Goal: Task Accomplishment & Management: Manage account settings

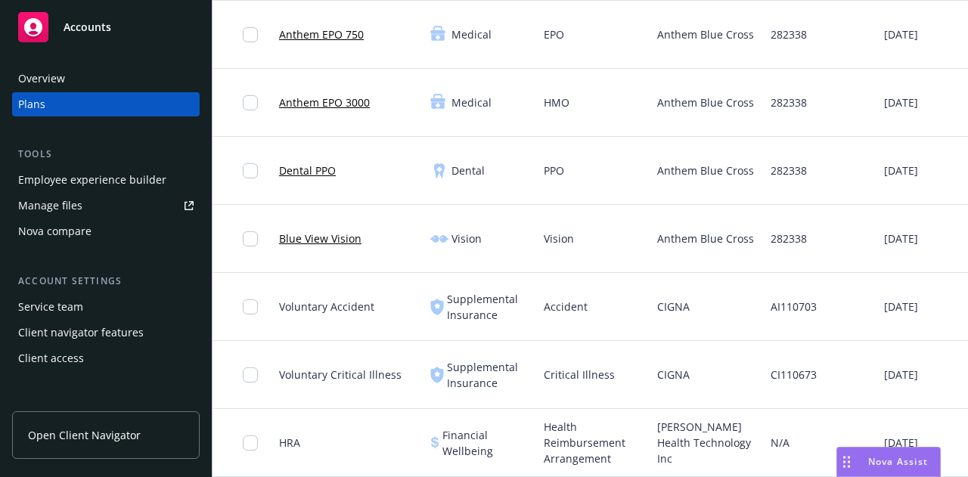
scroll to position [0, 262]
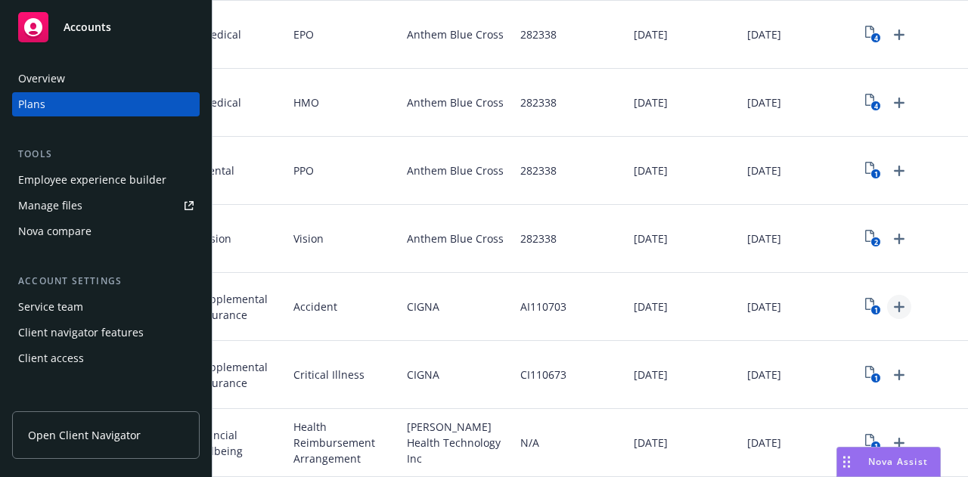
click at [890, 298] on icon "Upload Plan Documents" at bounding box center [899, 307] width 18 height 18
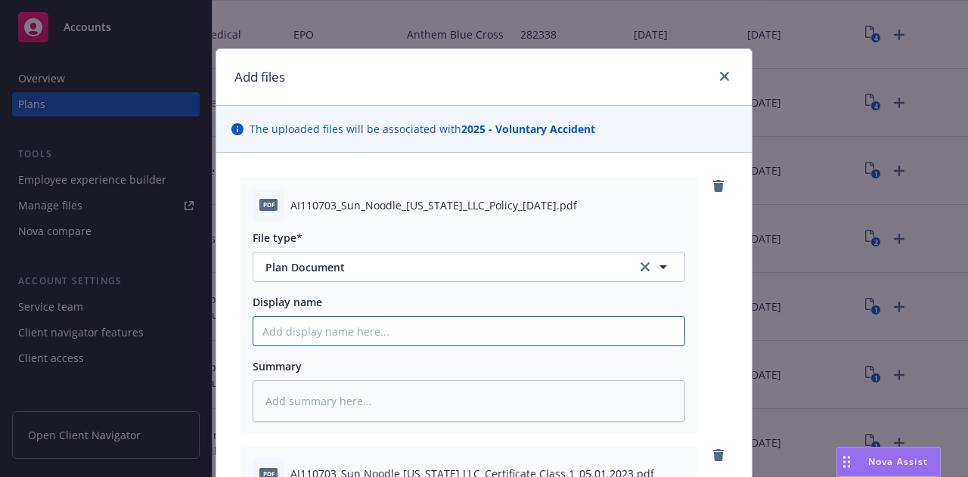
click at [386, 331] on input "Display name" at bounding box center [468, 331] width 431 height 29
type textarea "x"
type input "2"
type textarea "x"
type input "20"
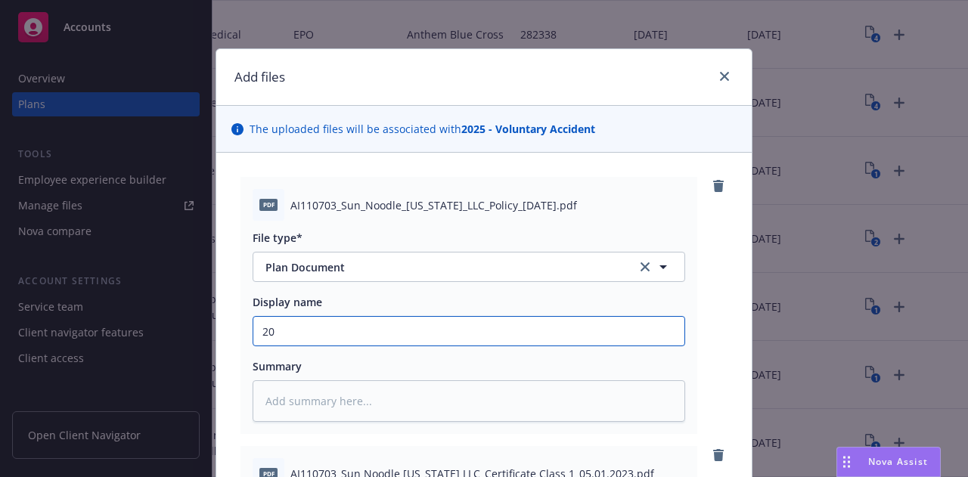
type textarea "x"
type input "202"
type textarea "x"
type input "2025"
type textarea "x"
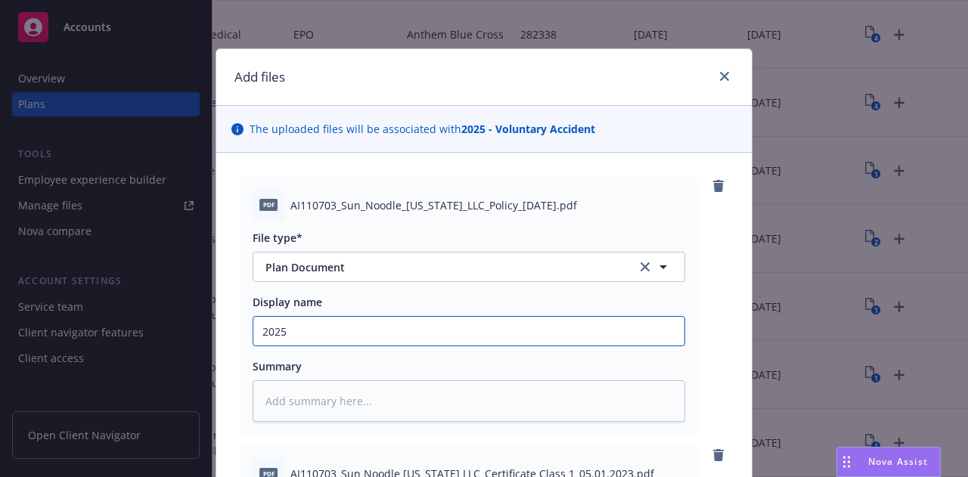
type input "2025"
type textarea "x"
type input "2025 Ci"
type textarea "x"
type input "2025 Cig"
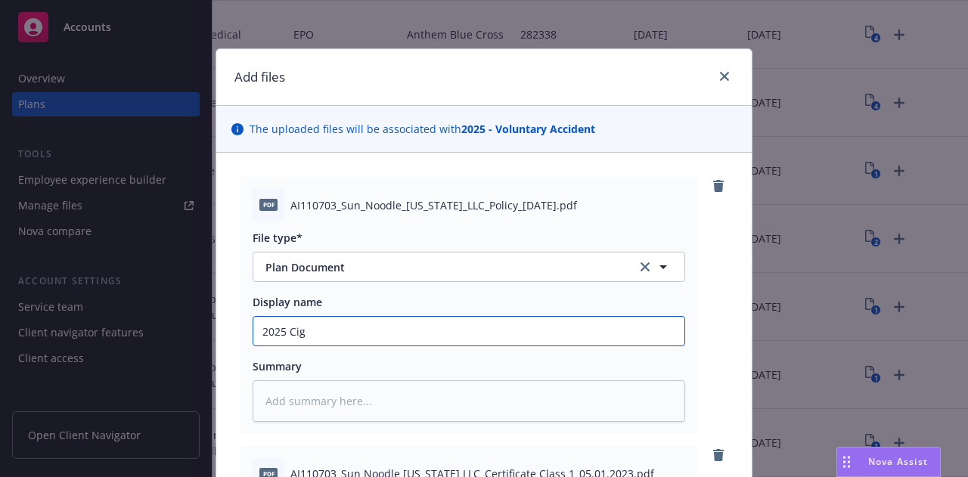
type textarea "x"
type input "2025 Cign"
type textarea "x"
type input "2025 Cigna"
type textarea "x"
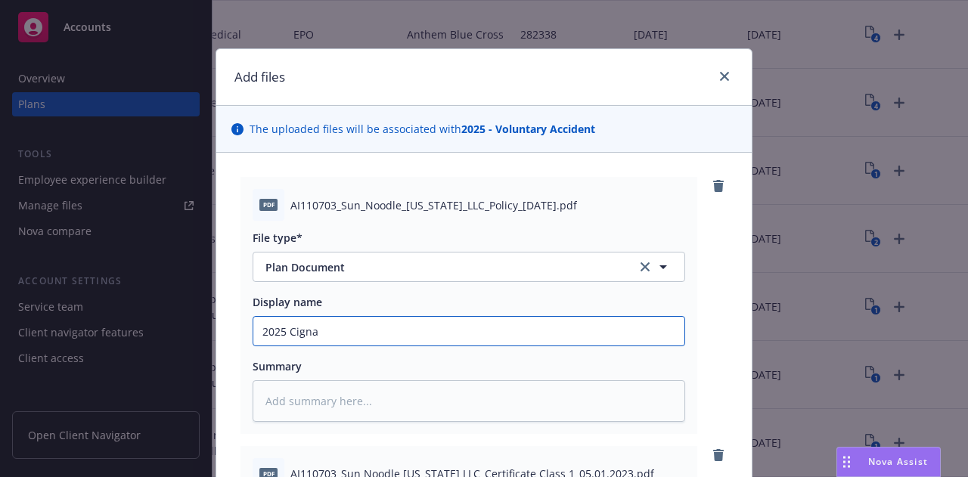
type input "2025 Cigna"
type textarea "x"
type input "2025 Cigna A"
type textarea "x"
type input "2025 Cigna"
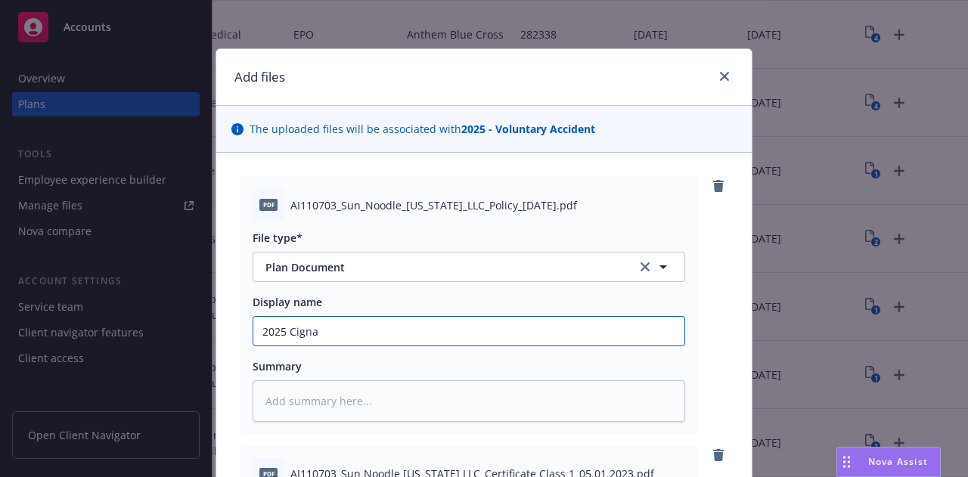
type textarea "x"
type input "2025 Cigna V"
type textarea "x"
type input "2025 Cigna Vo"
type textarea "x"
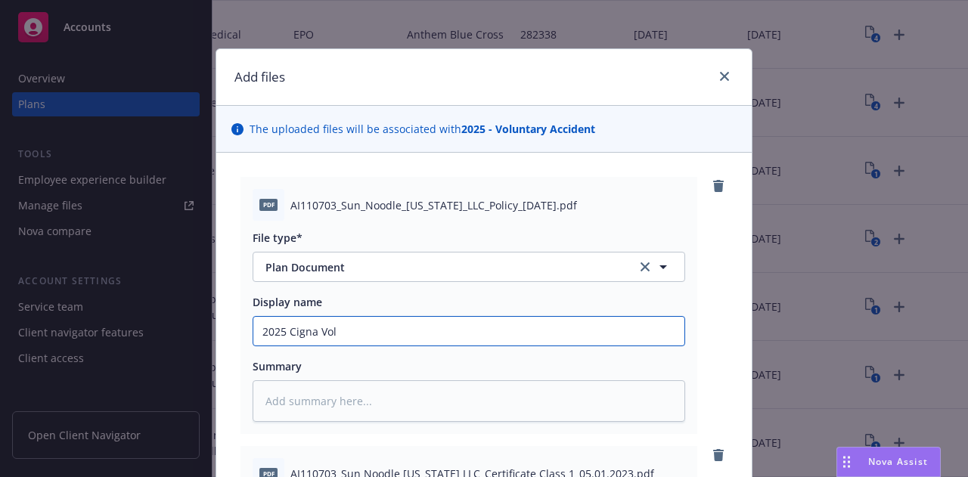
type input "2025 Cigna Vol"
type textarea "x"
type input "2025 Cigna Vol A"
type textarea "x"
type input "2025 Cigna Vol Ac"
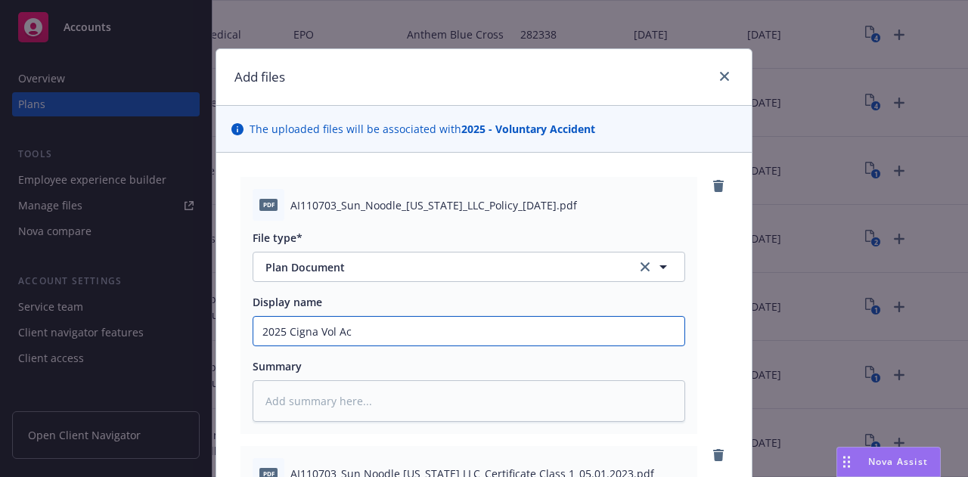
type textarea "x"
type input "2025 Cigna Vol Acc"
type textarea "x"
type input "2025 Cigna Vol Acci"
type textarea "x"
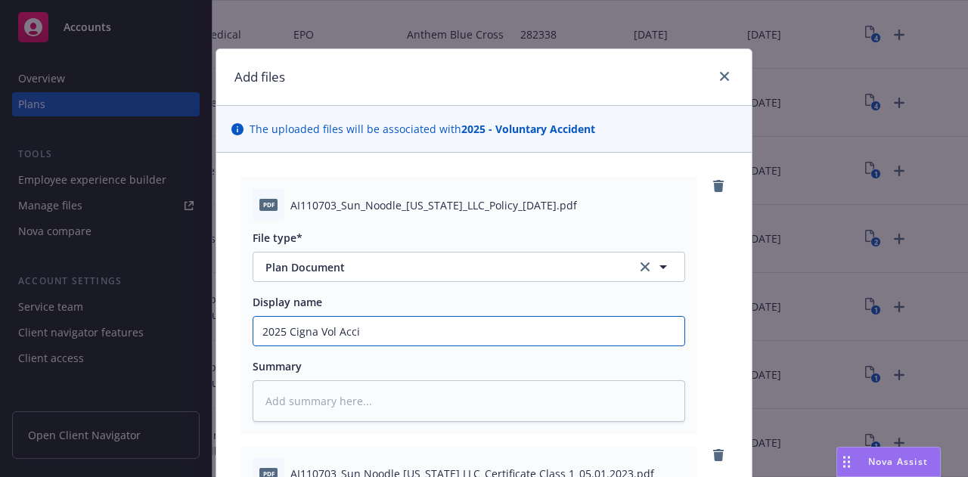
type input "2025 Cigna Vol Accid"
type textarea "x"
type input "2025 Cigna Vol Acciden"
type textarea "x"
type input "2025 Cigna Vol Accident"
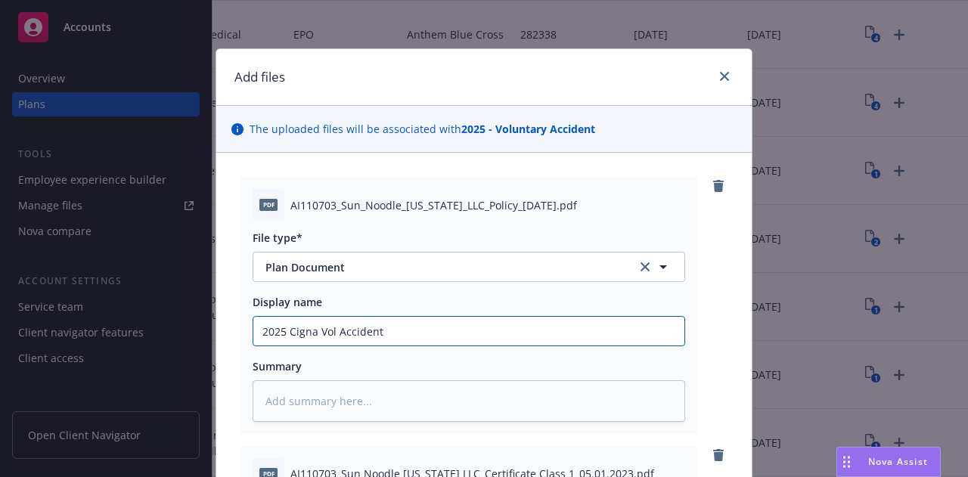
type textarea "x"
type input "2025 Cigna Vol Accident"
type textarea "x"
type input "2025 Cigna Vol Accident P"
type textarea "x"
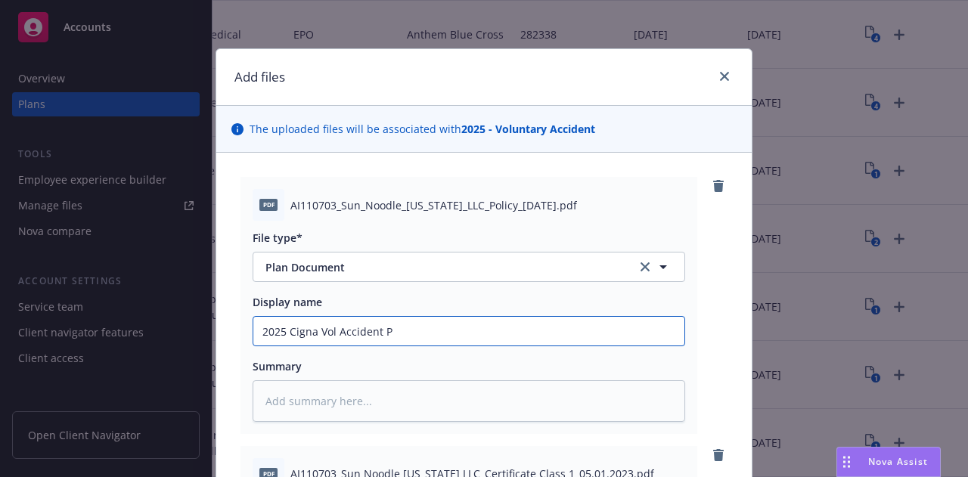
type input "2025 Cigna Vol Accident Po"
type textarea "x"
type input "2025 Cigna Vol Accident Pol"
type textarea "x"
type input "2025 Cigna Vol Accident Poli"
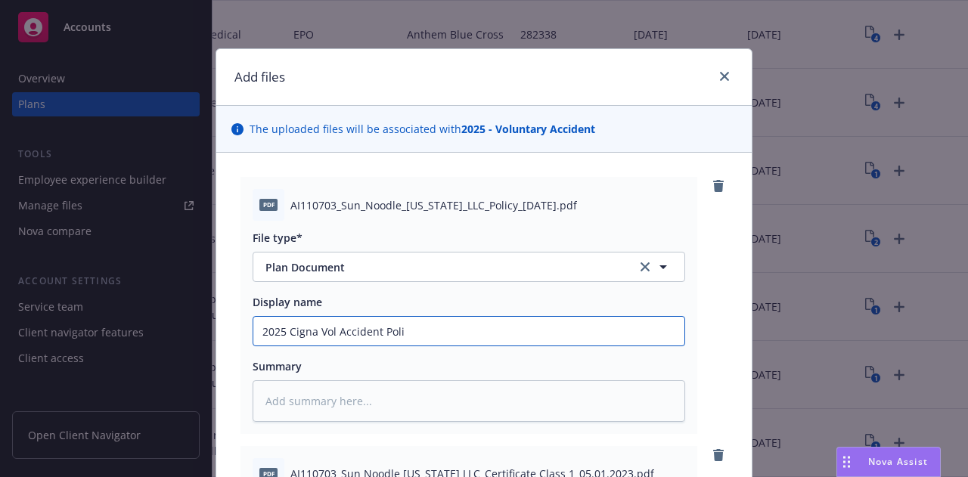
type textarea "x"
type input "2025 Cigna Vol Accident Policy"
type textarea "x"
type input "2025 Cigna Vol Accident Policy"
type textarea "x"
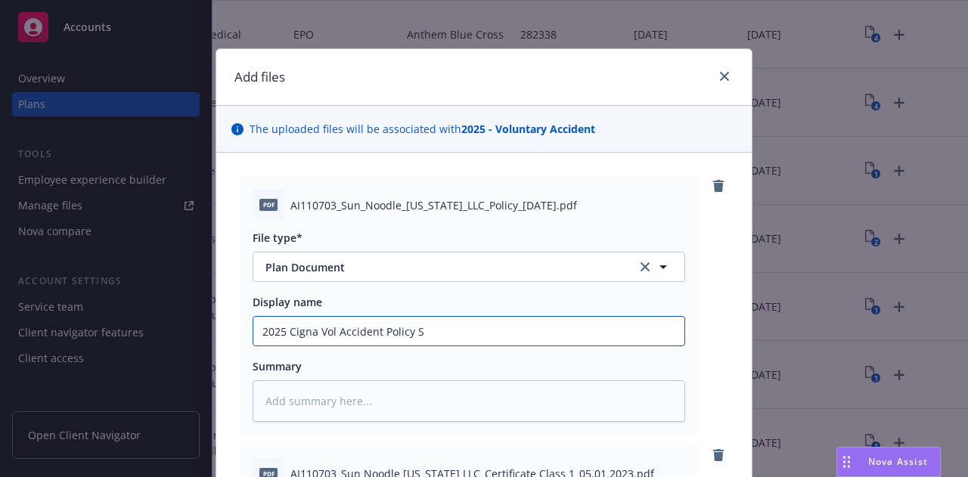
type input "2025 Cigna Vol Accident Policy Su"
type textarea "x"
type input "2025 Cigna Vol Accident Policy Sun"
type textarea "x"
type input "2025 Cigna Vol Accident Policy Sun"
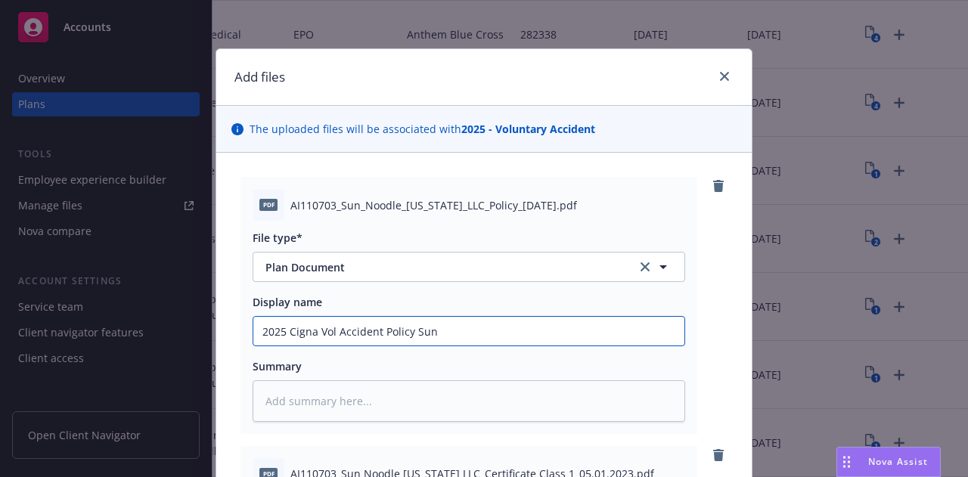
type textarea "x"
type input "2025 Cigna Vol Accident Policy Sun N"
type textarea "x"
type input "2025 Cigna Vol Accident Policy Sun No"
type textarea "x"
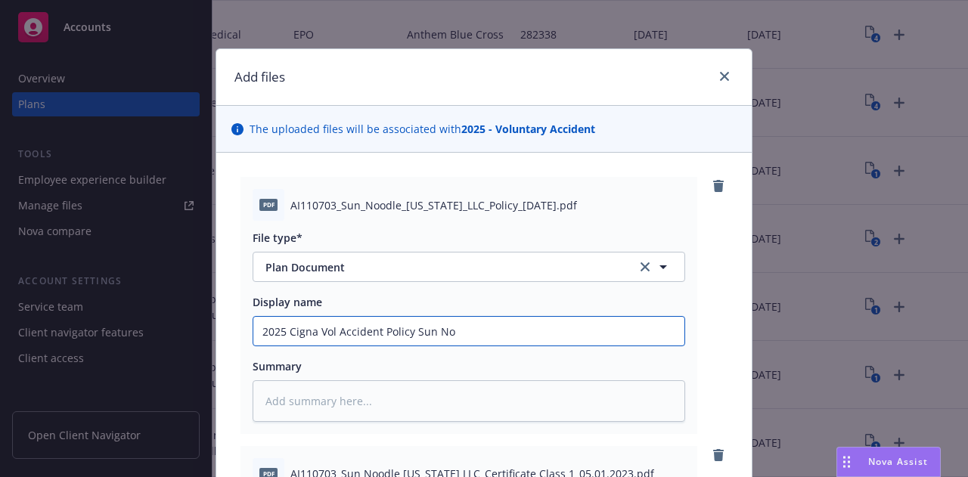
type input "2025 Cigna Vol Accident Policy Sun Noo"
type textarea "x"
type input "2025 Cigna Vol Accident Policy Sun Noodl"
type textarea "x"
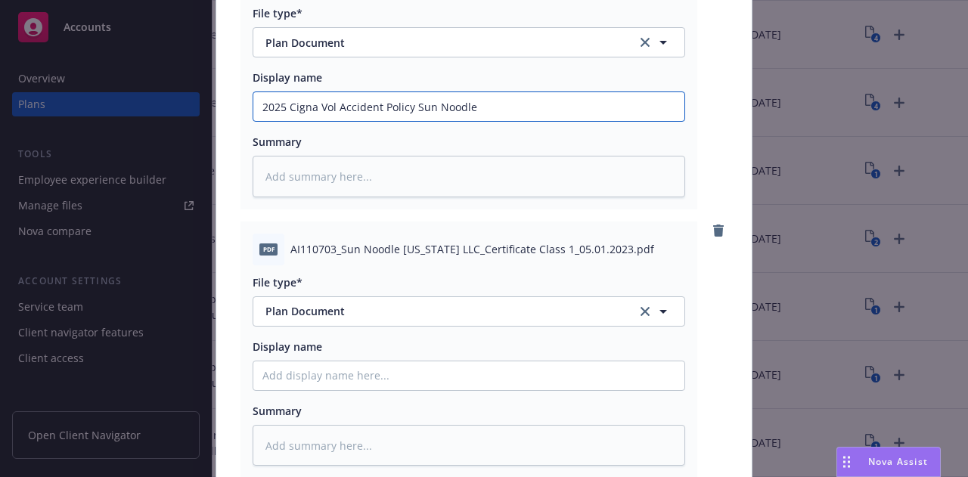
scroll to position [212, 0]
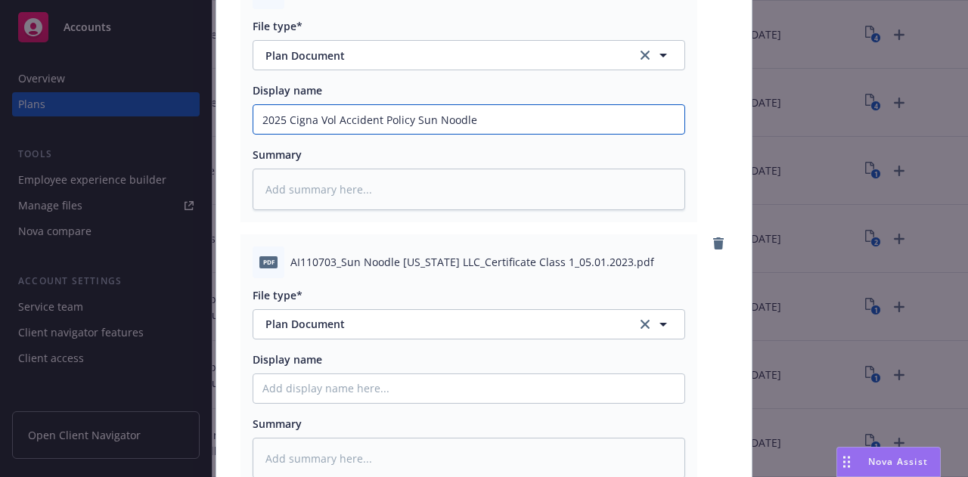
drag, startPoint x: 473, startPoint y: 120, endPoint x: 212, endPoint y: 105, distance: 262.1
click at [216, 105] on div "pdf AI110703_Sun_Noodle_[US_STATE]_LLC_Policy_[DATE].pdf File type* Plan Docume…" at bounding box center [483, 255] width 535 height 629
type input "2025 Cigna Vol Accident Policy Sun Noodle"
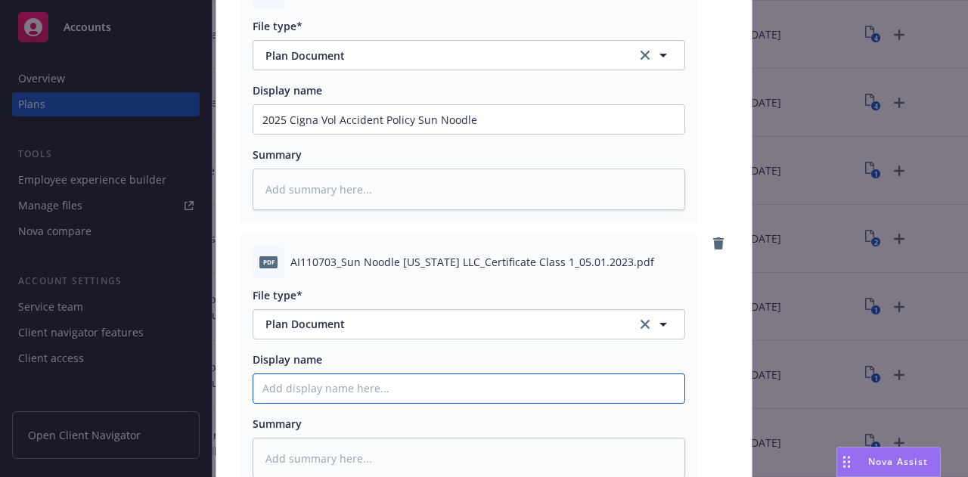
click at [315, 134] on input "Display name" at bounding box center [468, 119] width 431 height 29
paste input "2025 Cigna Vol Accident Policy Sun Noodle"
type textarea "x"
type input "2025 Cigna Vol Accident Policy Sun Noodle"
click at [399, 134] on input "2025 Cigna Vol Accident Policy Sun Noodle" at bounding box center [468, 119] width 431 height 29
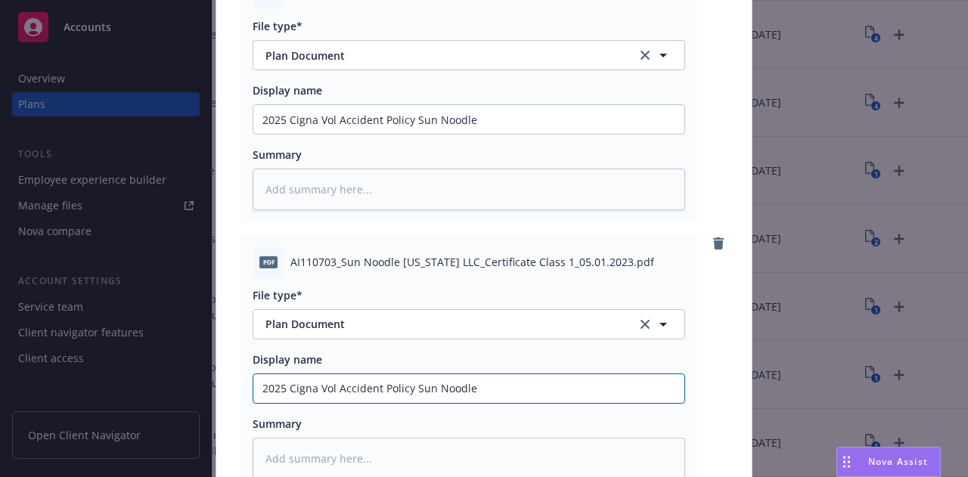
click at [399, 134] on input "2025 Cigna Vol Accident Policy Sun Noodle" at bounding box center [468, 119] width 431 height 29
type textarea "x"
type input "2025 Cigna Vol Accident CSun Noodle"
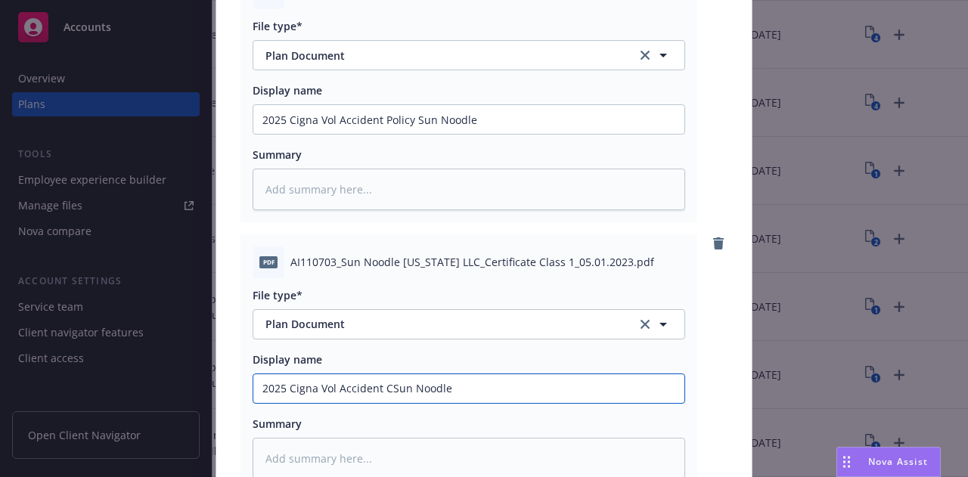
type textarea "x"
type input "2025 Cigna Vol Accident CeSun Noodle"
type textarea "x"
type input "2025 Cigna Vol Accident CerSun Noodle"
type textarea "x"
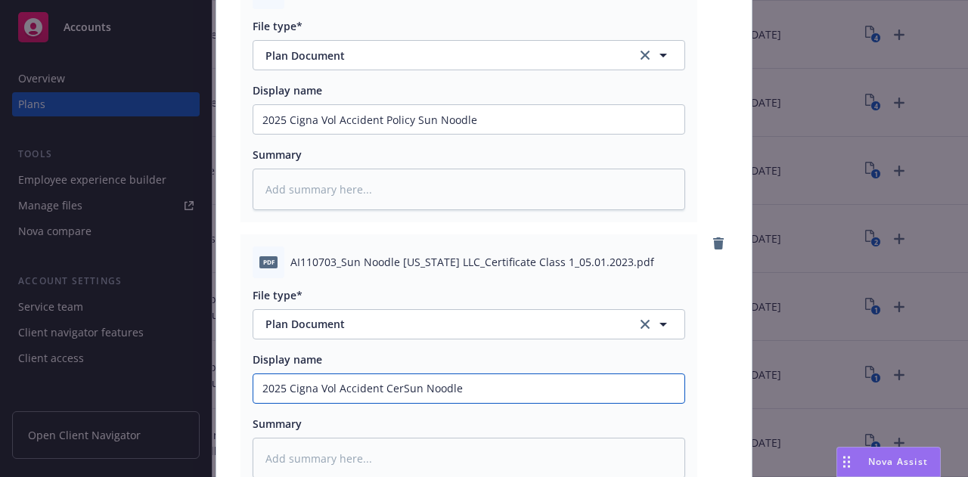
type input "2025 Cigna Vol Accident CertSun Noodle"
type textarea "x"
type input "2025 Cigna Vol Accident CertiSun Noodle"
type textarea "x"
type input "2025 Cigna Vol Accident CertifiSun Noodle"
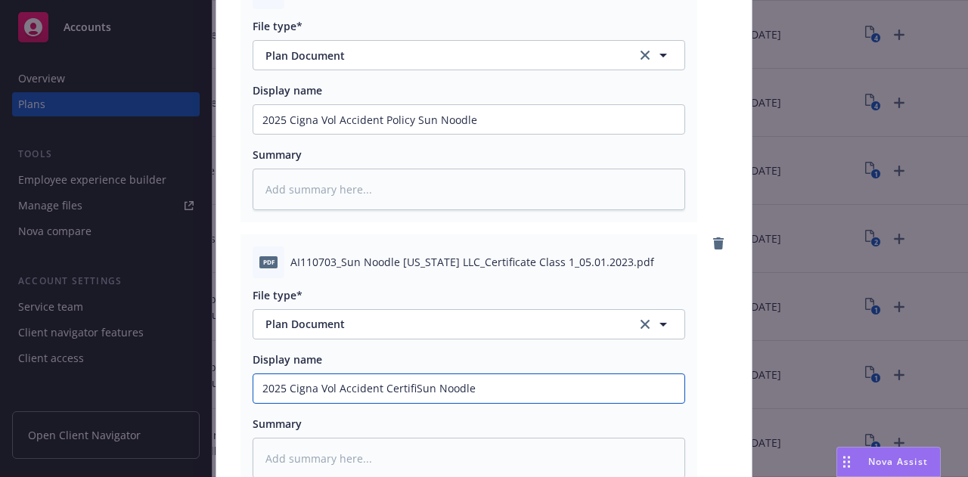
type textarea "x"
type input "2025 Cigna Vol Accident CertificSun Noodle"
type textarea "x"
type input "2025 Cigna Vol Accident CertificaSun Noodle"
type textarea "x"
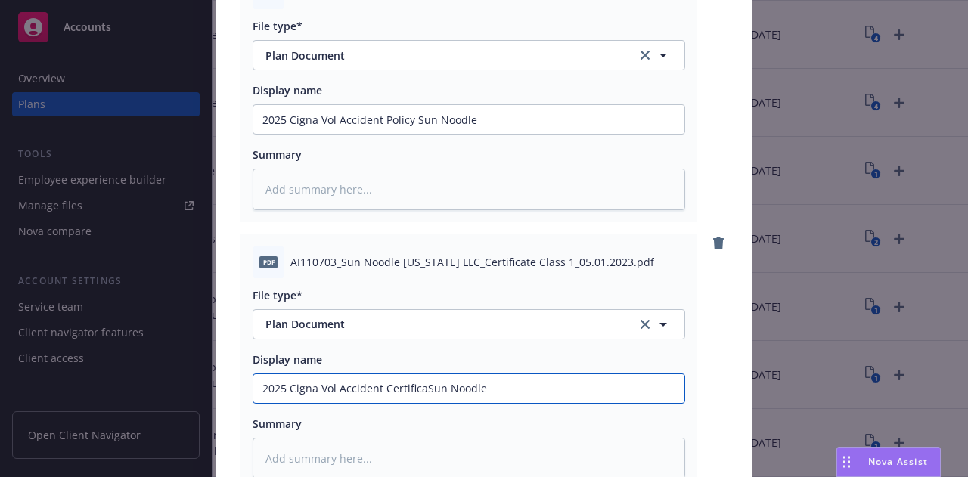
type input "2025 Cigna Vol Accident CertificatSun Noodle"
type textarea "x"
type input "2025 Cigna Vol Accident CertificateSun Noodle"
type textarea "x"
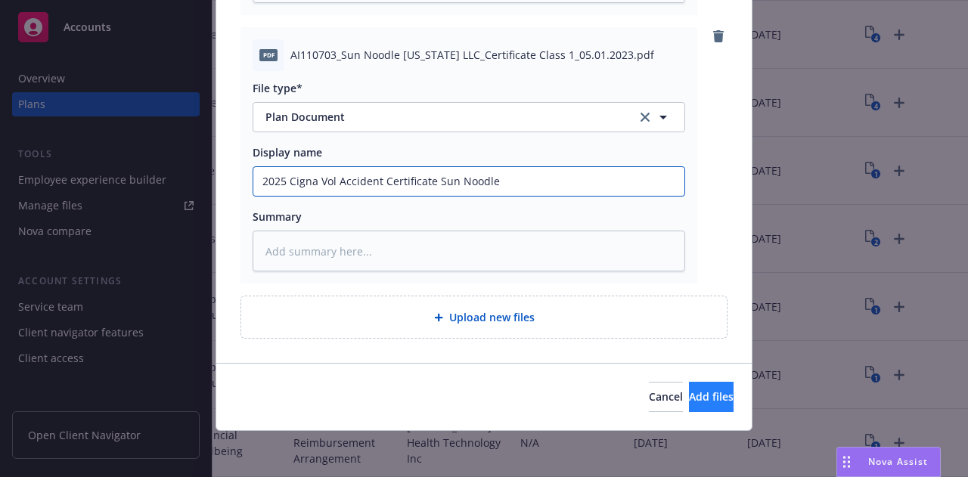
type input "2025 Cigna Vol Accident Certificate Sun Noodle"
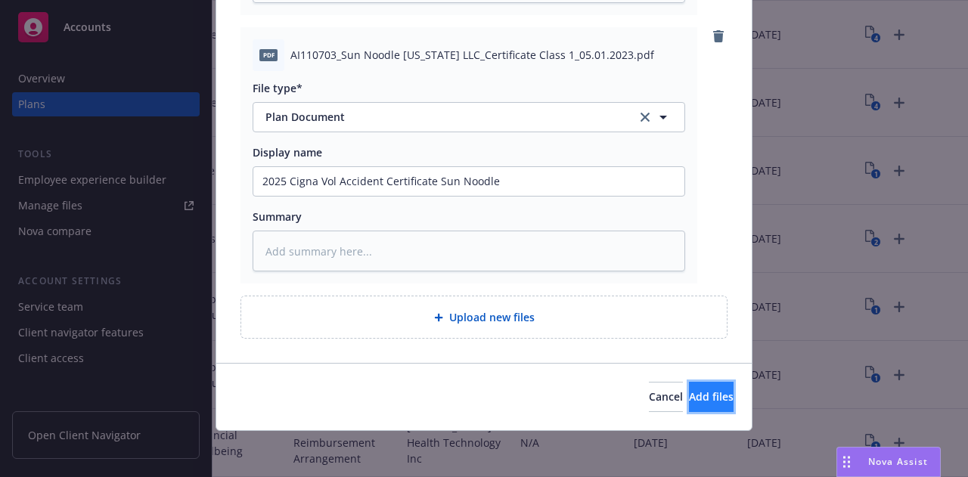
click at [689, 393] on span "Add files" at bounding box center [711, 397] width 45 height 14
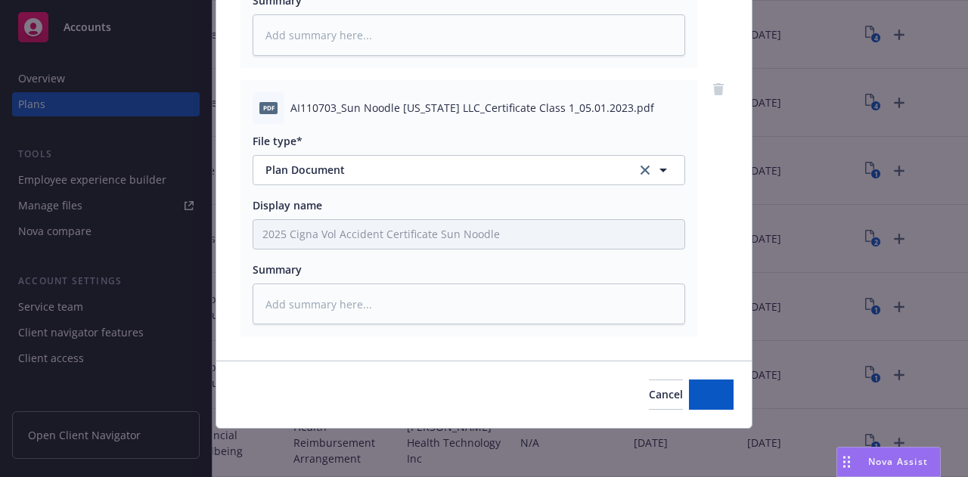
scroll to position [365, 0]
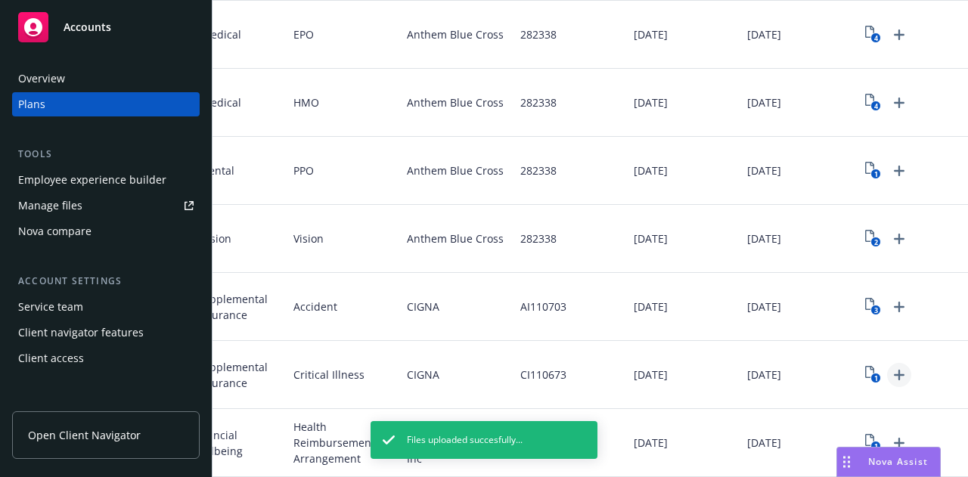
click at [890, 366] on icon "Upload Plan Documents" at bounding box center [899, 375] width 18 height 18
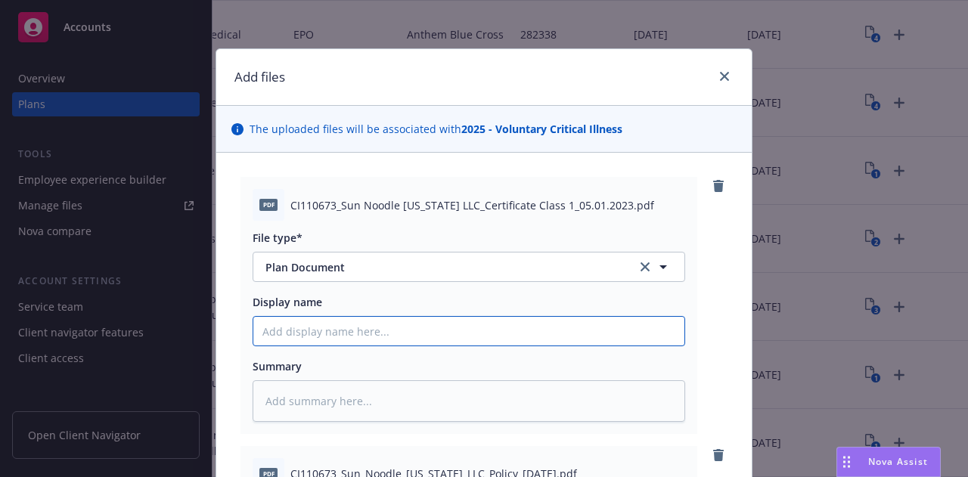
click at [339, 338] on input "Display name" at bounding box center [468, 331] width 431 height 29
paste input "2025 Cigna Vol Accident Policy Sun Noodle"
type textarea "x"
click at [344, 335] on input "2025 Cigna Vol Accident Policy Sun Noodle" at bounding box center [468, 331] width 431 height 29
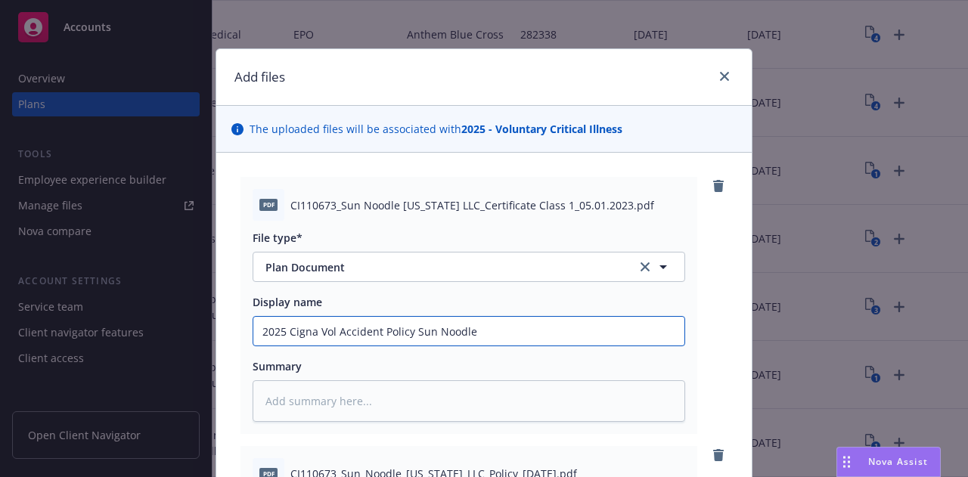
type input "2025 Cigna Vol CPolicy Sun Noodle"
type textarea "x"
type input "2025 Cigna Vol [DEMOGRAPHIC_DATA] Sun Noodle"
type textarea "x"
type input "2025 Cigna Vol CriPolicy Sun Noodle"
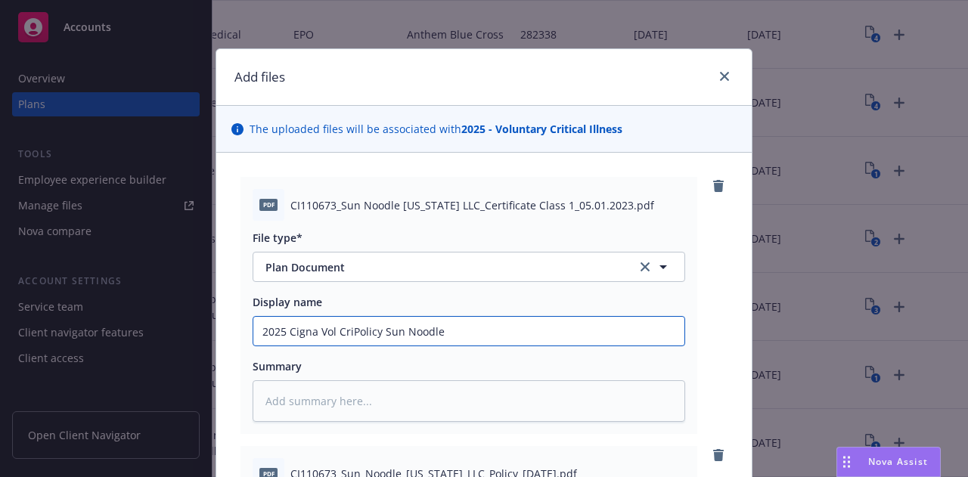
type textarea "x"
type input "2025 Cigna Vol [DEMOGRAPHIC_DATA] Sun Noodle"
type textarea "x"
type input "2025 Cigna Vol CritiPolicy Sun Noodle"
type textarea "x"
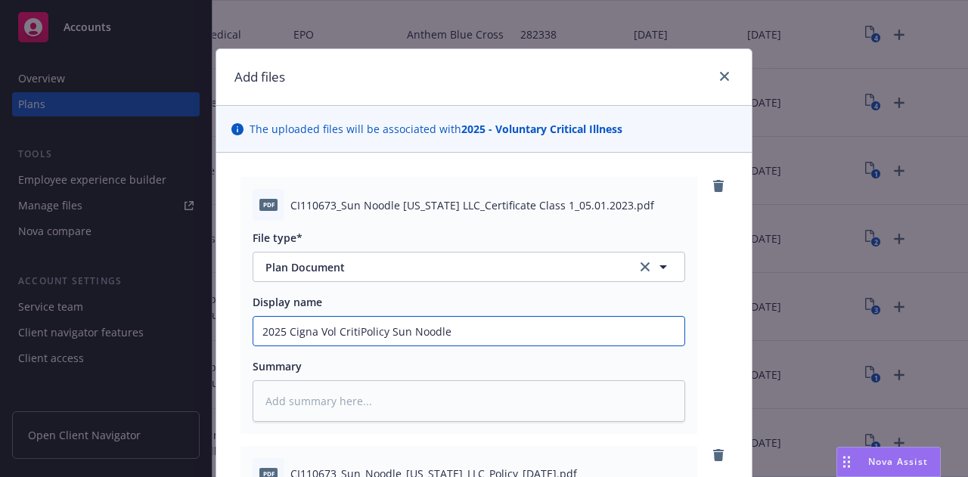
type input "2025 Cigna Vol CriticPolicy Sun Noodle"
type textarea "x"
type input "2025 Cigna Vol CriticaPolicy Sun Noodle"
type textarea "x"
type input "2025 Cigna Vol CriticalPolicy Sun Noodle"
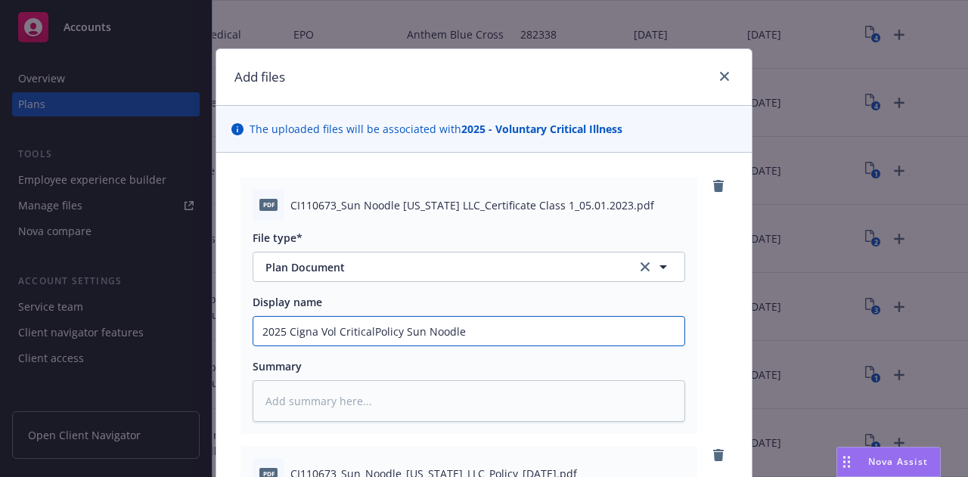
type textarea "x"
type input "2025 Cigna Vol Critical Policy Sun Noodle"
type textarea "x"
type input "2025 Cigna Vol Critical IPolicy Sun Noodle"
type textarea "x"
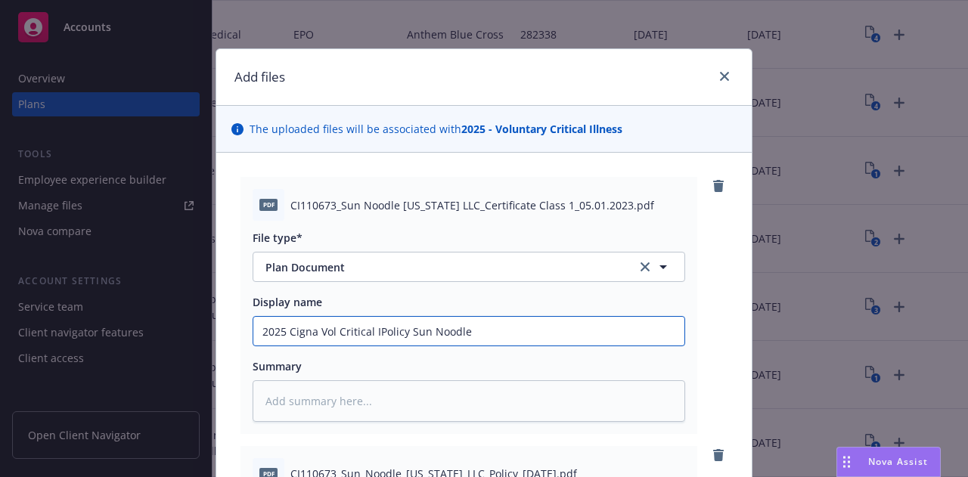
type input "2025 Cigna Vol Critical IlPolicy Sun Noodle"
type textarea "x"
type input "2025 Cigna Vol Critical IllPolicy Sun Noodle"
type textarea "x"
type input "2025 Cigna Vol Critical IllnPolicy Sun Noodle"
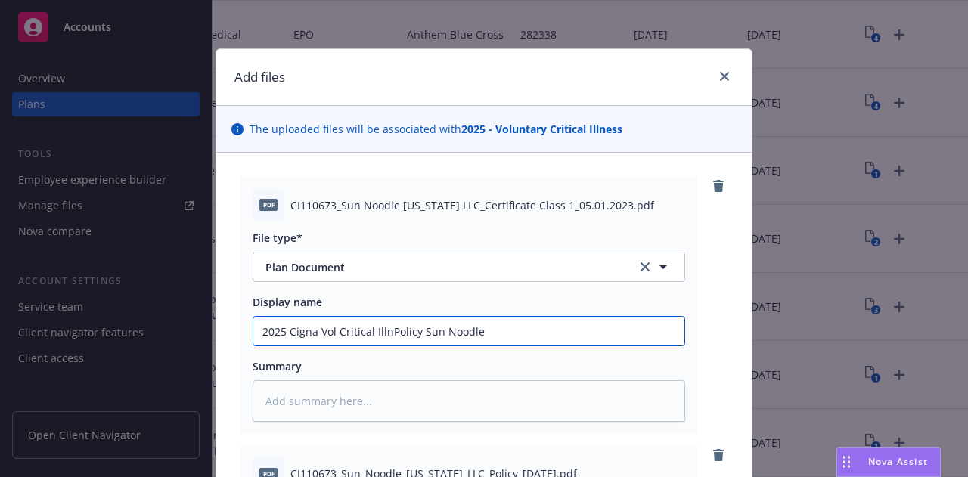
type textarea "x"
type input "2025 Cigna Vol Critical IllnePolicy Sun Noodle"
type textarea "x"
type input "2025 Cigna Vol Critical IllnesPolicy Sun Noodle"
type textarea "x"
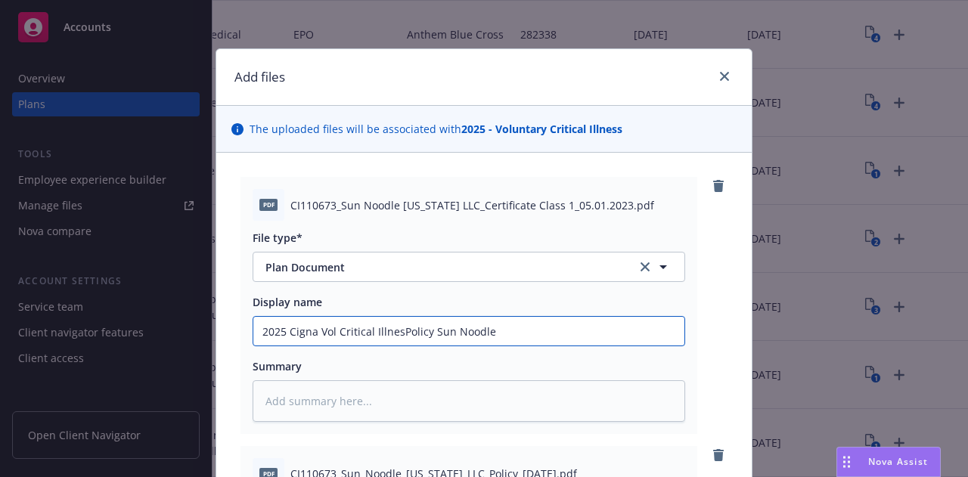
type input "2025 Cigna Vol Critical IllnessPolicy Sun Noodle"
type textarea "x"
type input "2025 Cigna Vol Critical Illness Policy Sun Noodle"
click at [412, 335] on input "2025 Cigna Vol Critical Illness Policy Sun Noodle" at bounding box center [468, 331] width 431 height 29
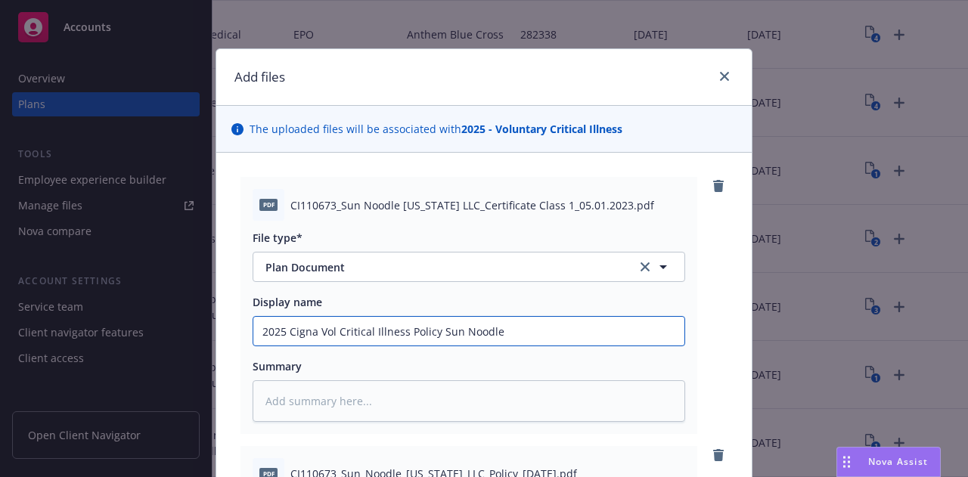
type textarea "x"
type input "2025 Cigna Vol Critical Illness CSun Noodle"
type textarea "x"
type input "2025 Cigna Vol Critical Illness CerSun Noodle"
type textarea "x"
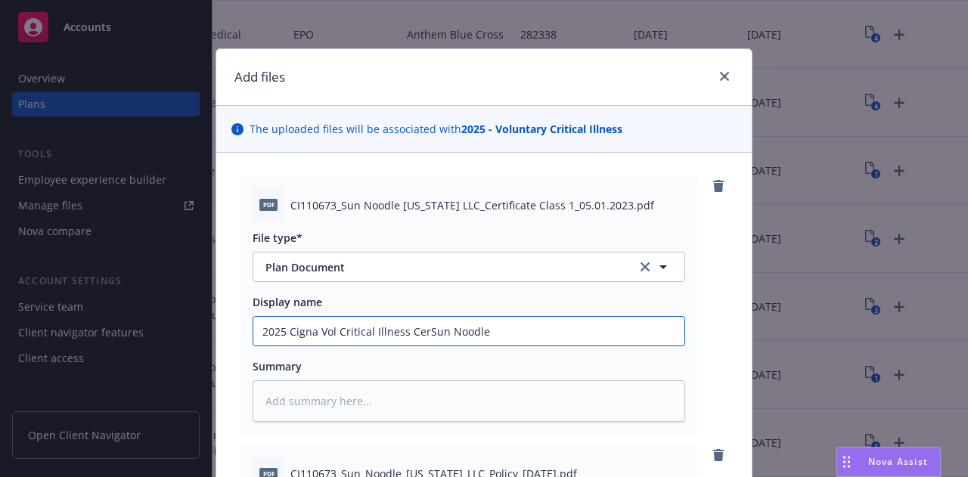
type input "2025 Cigna Vol Critical Illness CertSun Noodle"
type textarea "x"
type input "2025 Cigna Vol Critical Illness CertiSun Noodle"
type textarea "x"
type input "2025 Cigna Vol Critical Illness CertifSun Noodle"
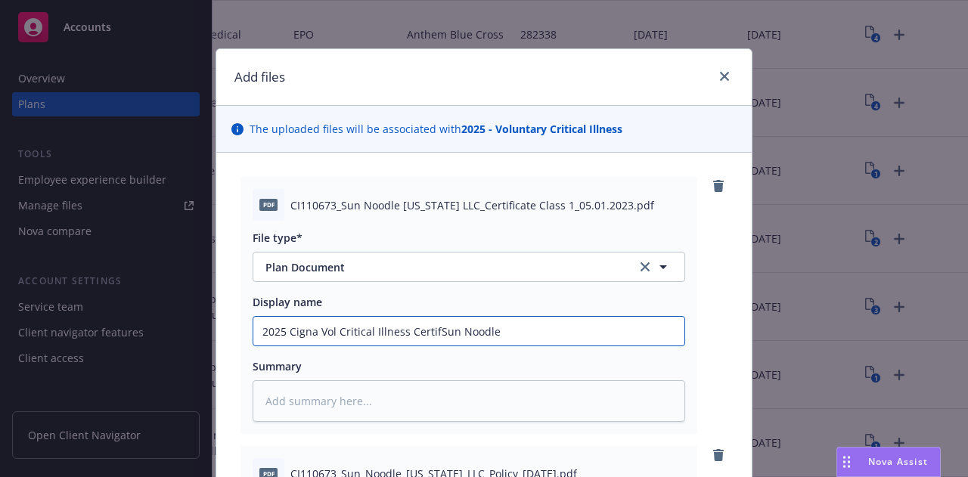
type textarea "x"
type input "2025 Cigna Vol Critical Illness CertifiSun Noodle"
type textarea "x"
type input "2025 Cigna Vol Critical Illness CertificSun Noodle"
type textarea "x"
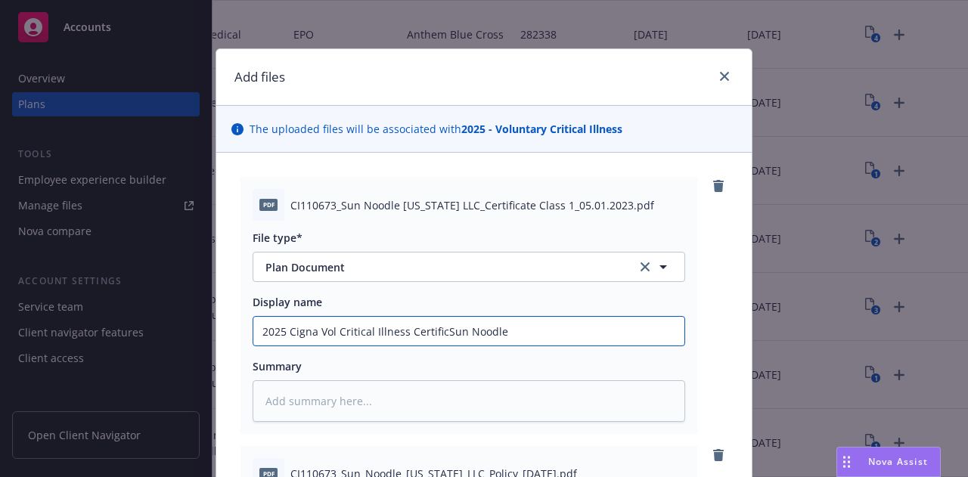
type input "2025 Cigna Vol Critical Illness CertificaSun Noodle"
type textarea "x"
type input "2025 Cigna Vol Critical Illness CertificatSun Noodle"
type textarea "x"
type input "2025 Cigna Vol Critical Illness CertificateSun Noodle"
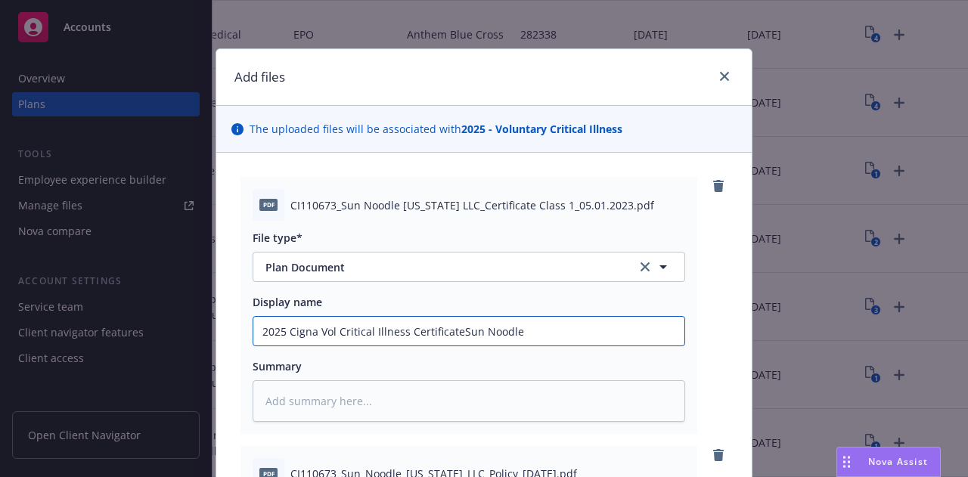
type textarea "x"
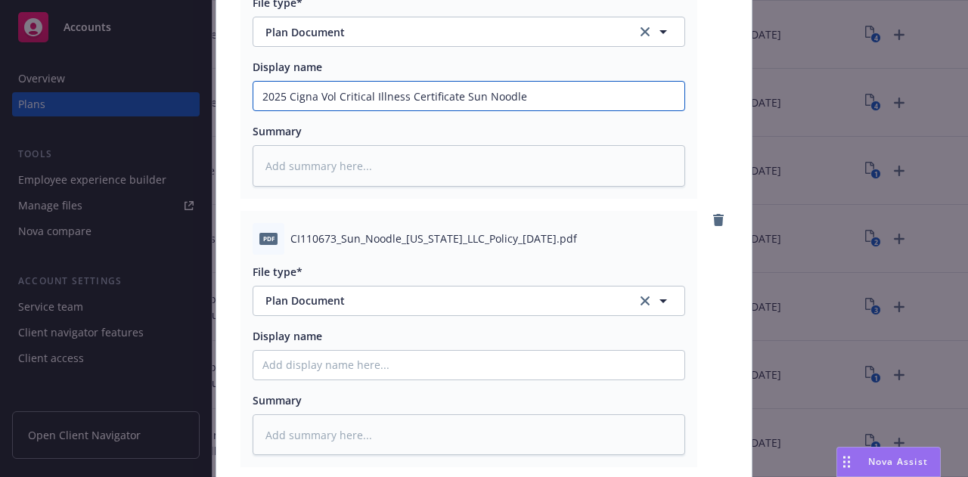
type input "2025 Cigna Vol Critical Illness Certificate Sun Noodle"
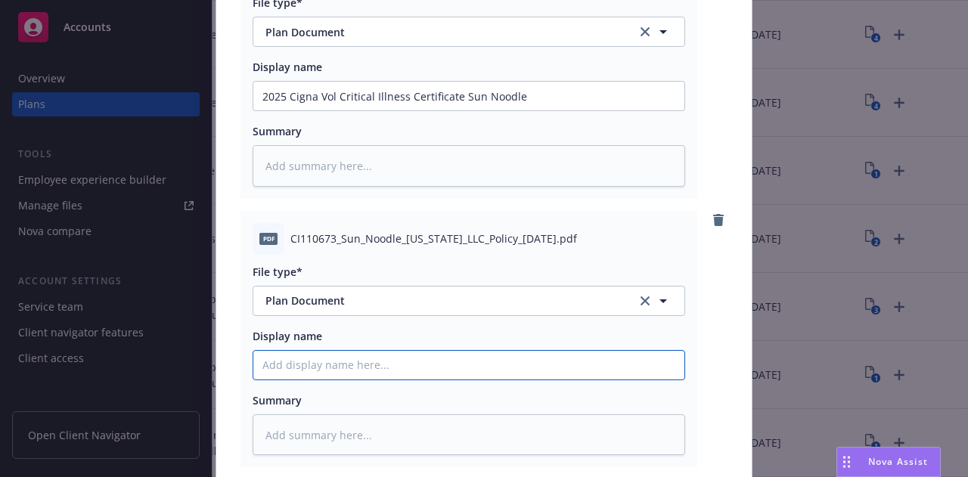
click at [428, 110] on input "Display name" at bounding box center [468, 96] width 431 height 29
paste input "2025 Cigna Vol Accident Policy Sun Noodle"
type textarea "x"
type input "2025 Cigna Vol Accident Policy Sun Noodle"
click at [372, 110] on input "2025 Cigna Vol Accident Policy Sun Noodle" at bounding box center [468, 96] width 431 height 29
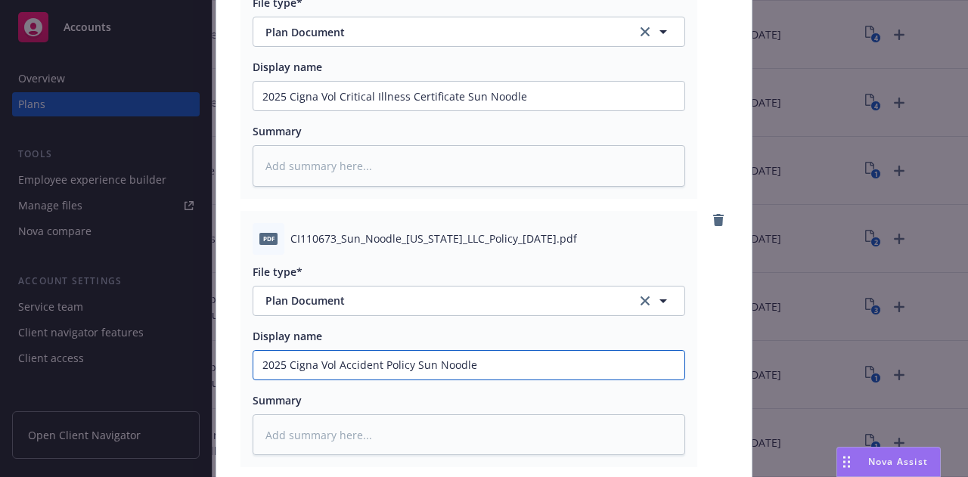
click at [372, 110] on input "2025 Cigna Vol Accident Policy Sun Noodle" at bounding box center [468, 96] width 431 height 29
click at [363, 110] on input "2025 Cigna Vol Accident Policy Sun Noodle" at bounding box center [468, 96] width 431 height 29
type textarea "x"
type input "2025 Cigna Vol CPolicy Sun Noodle"
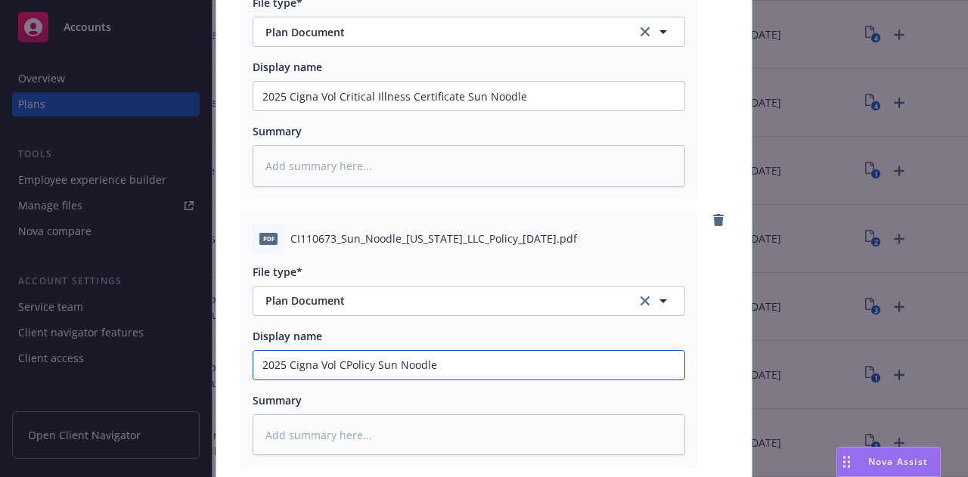
type textarea "x"
type input "2025 Cigna Vol [DEMOGRAPHIC_DATA] Sun Noodle"
type textarea "x"
type input "2025 Cigna Vol CrtPolicy Sun Noodle"
type textarea "x"
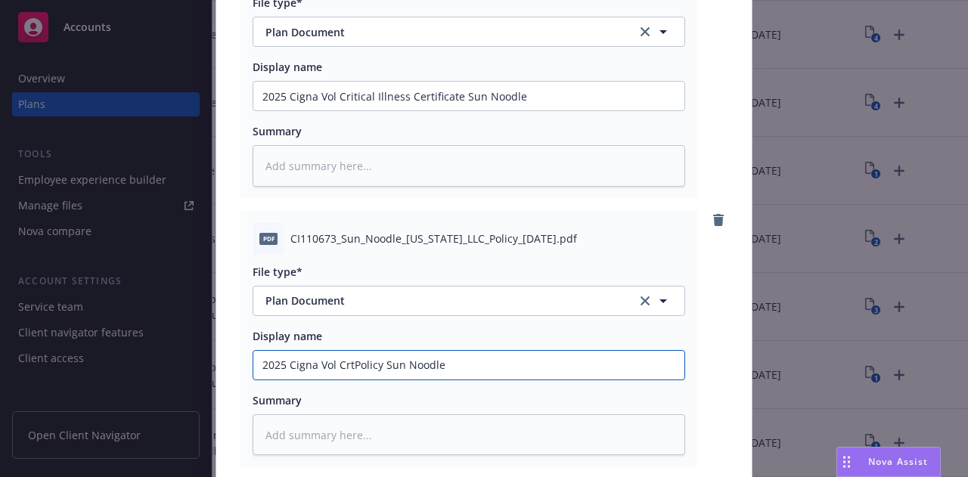
type input "2025 Cigna Vol CrtiPolicy Sun Noodle"
type textarea "x"
type input "2025 Cigna Vol CrticPolicy Sun Noodle"
type textarea "x"
type input "2025 Cigna Vol CrtiPolicy Sun Noodle"
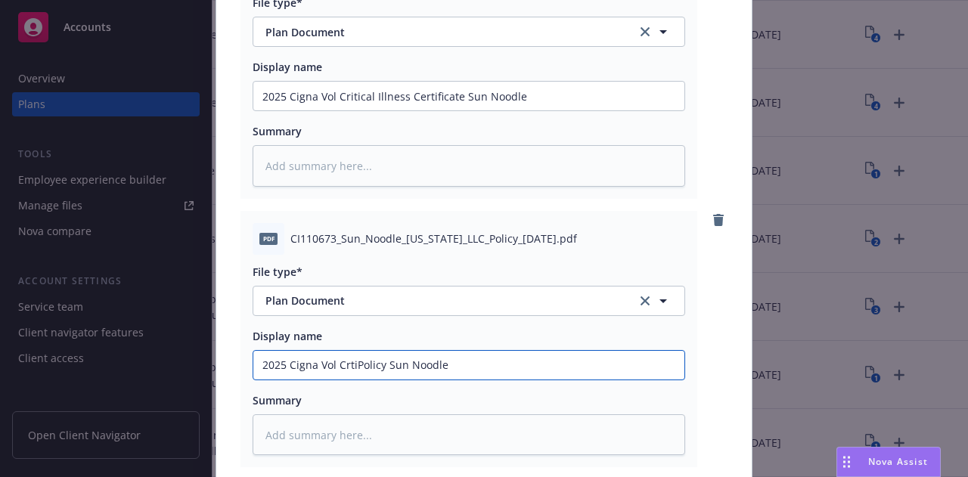
type textarea "x"
type input "2025 Cigna Vol CrtPolicy Sun Noodle"
type textarea "x"
type input "2025 Cigna Vol [DEMOGRAPHIC_DATA] Sun Noodle"
type textarea "x"
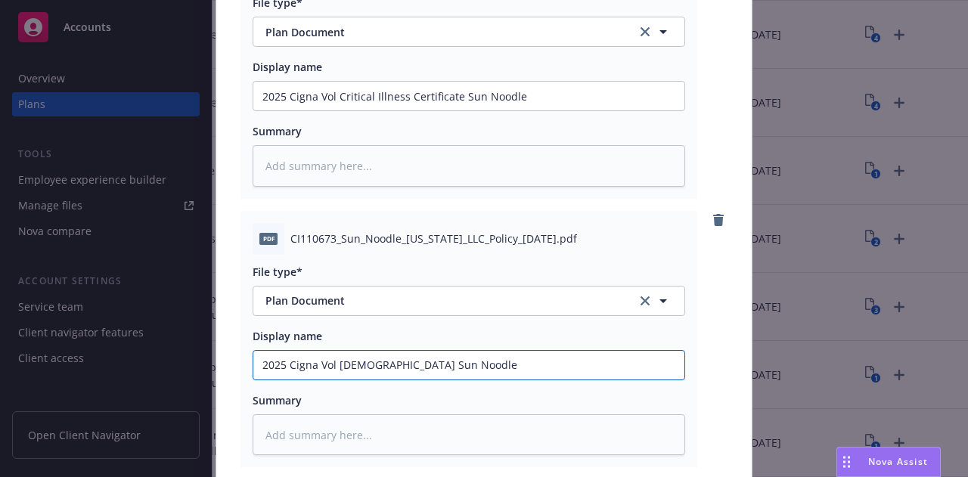
type input "2025 Cigna Vol CPolicy Sun Noodle"
type textarea "x"
type input "2025 Cigna Vol [DEMOGRAPHIC_DATA] Sun Noodle"
type textarea "x"
type input "2025 Cigna Vol CriPolicy Sun Noodle"
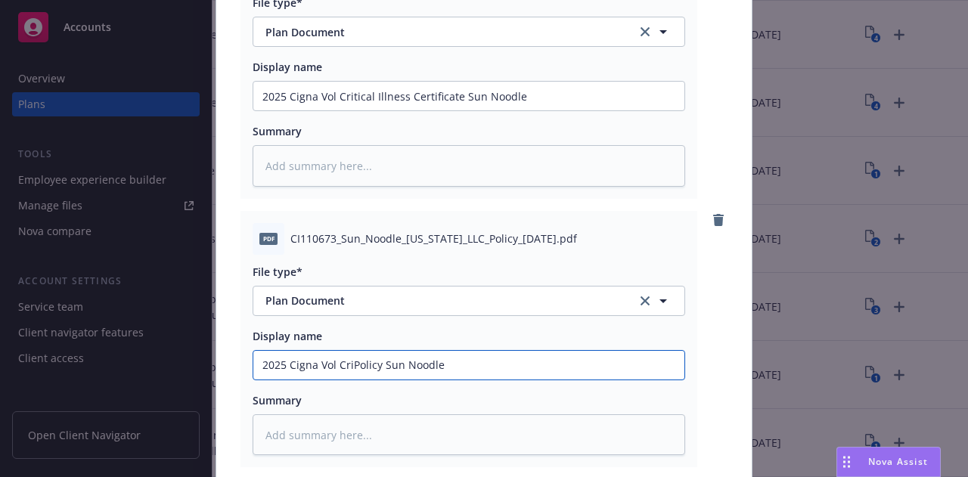
type textarea "x"
type input "2025 Cigna Vol [DEMOGRAPHIC_DATA] Sun Noodle"
type textarea "x"
type input "2025 Cigna Vol CritiPolicy Sun Noodle"
type textarea "x"
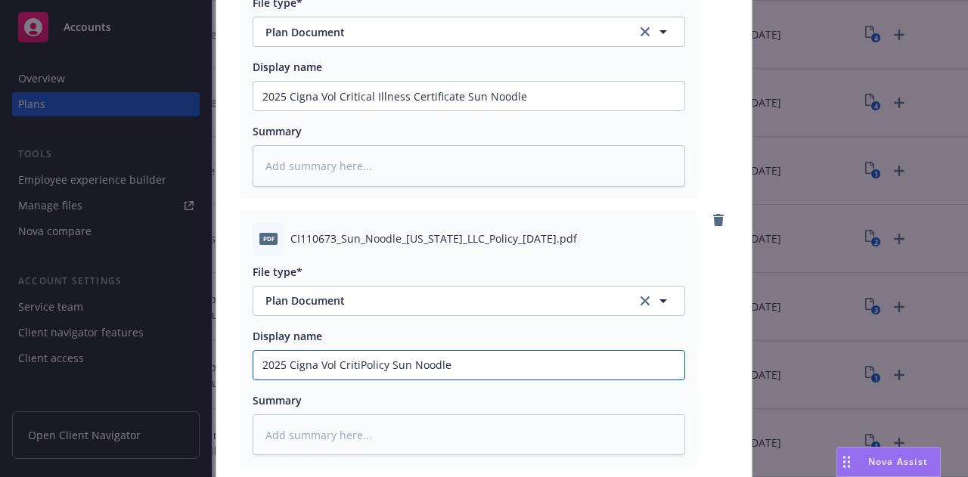
type input "2025 Cigna Vol CriticPolicy Sun Noodle"
type textarea "x"
type input "2025 Cigna Vol CriticaPolicy Sun Noodle"
type textarea "x"
type input "2025 Cigna Vol CriticalPolicy Sun Noodle"
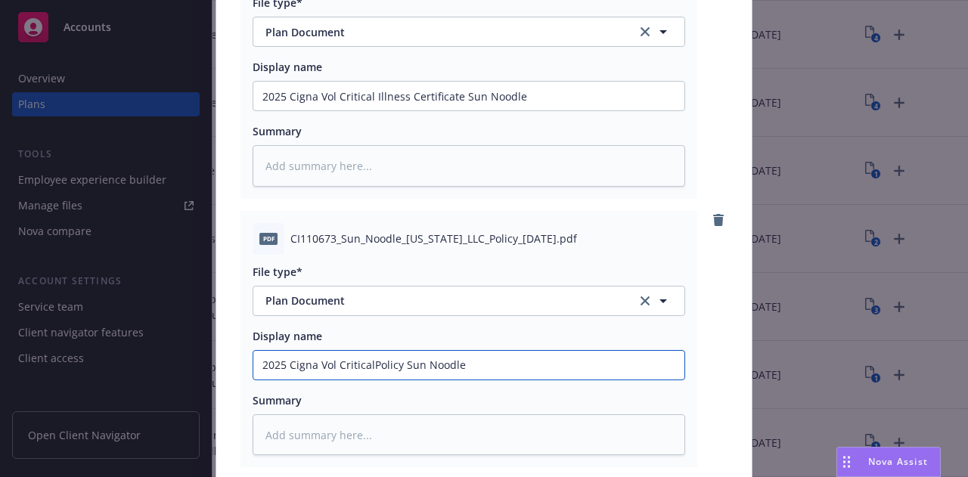
type textarea "x"
type input "2025 Cigna Vol Critical Policy Sun Noodle"
type textarea "x"
type input "2025 Cigna Vol Critical IPolicy Sun Noodle"
type textarea "x"
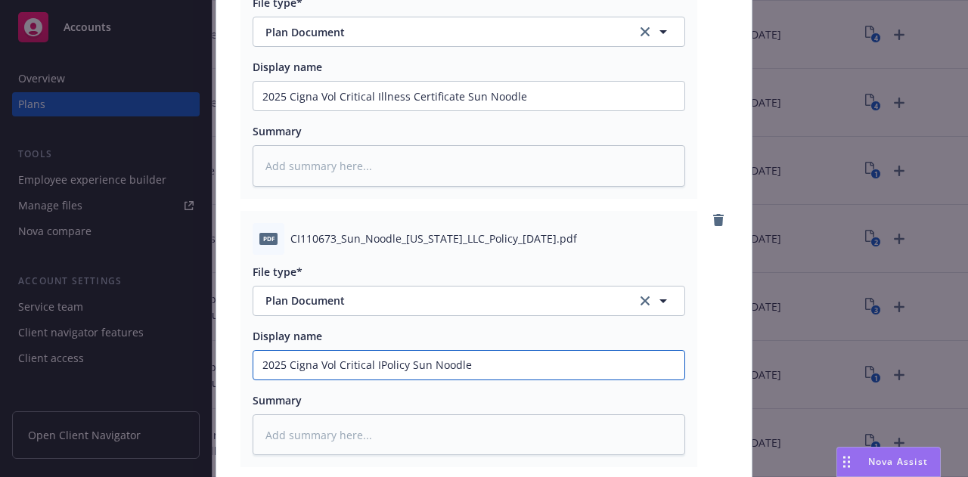
type input "2025 Cigna Vol Critical IlPolicy Sun Noodle"
type textarea "x"
type input "2025 Cigna Vol Critical IllPolicy Sun Noodle"
type textarea "x"
type input "2025 Cigna Vol Critical IllnPolicy Sun Noodle"
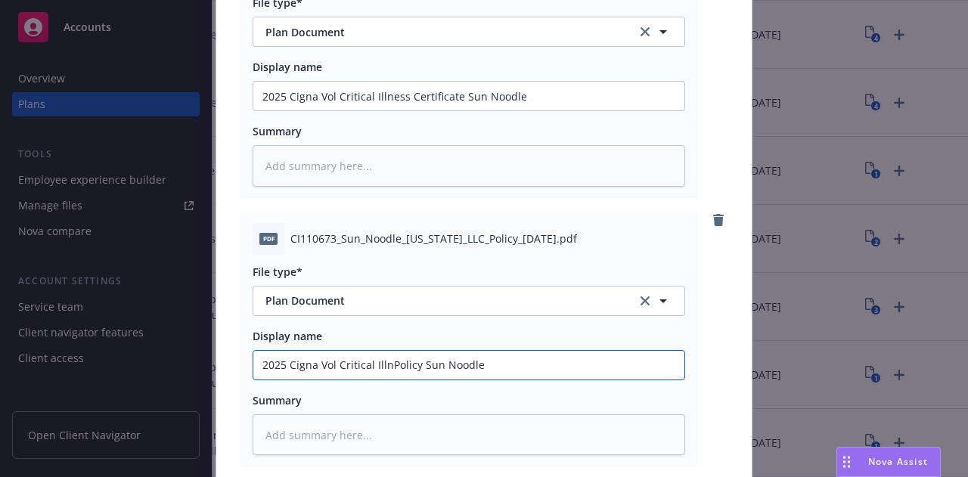
type textarea "x"
type input "2025 Cigna Vol Critical IllnePolicy Sun Noodle"
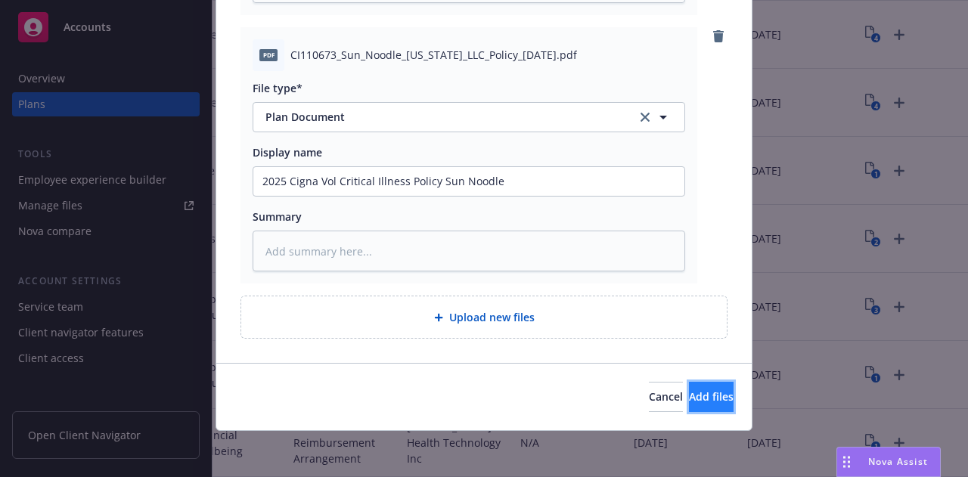
click at [703, 391] on button "Add files" at bounding box center [711, 397] width 45 height 30
